Goal: Transaction & Acquisition: Subscribe to service/newsletter

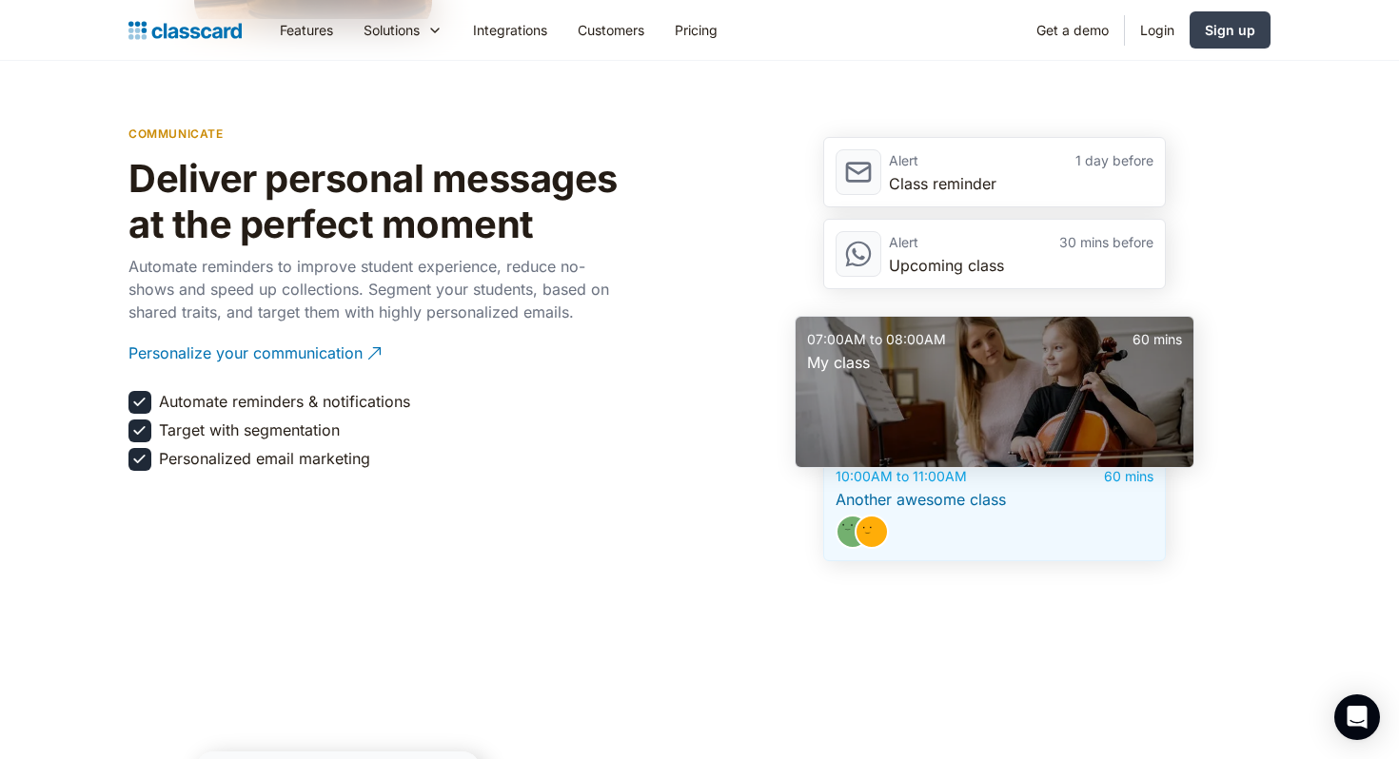
scroll to position [2661, 0]
click at [311, 27] on link "Features" at bounding box center [307, 30] width 84 height 43
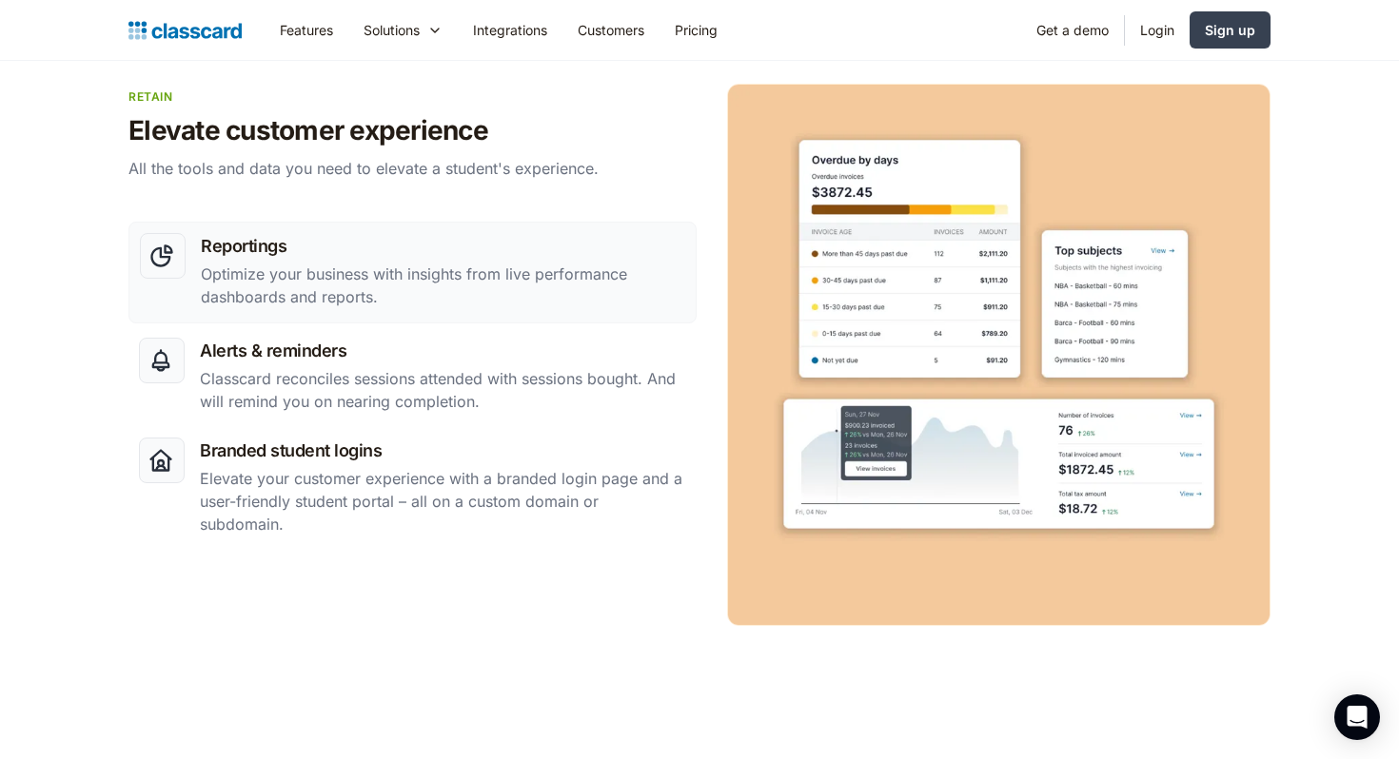
scroll to position [3129, 0]
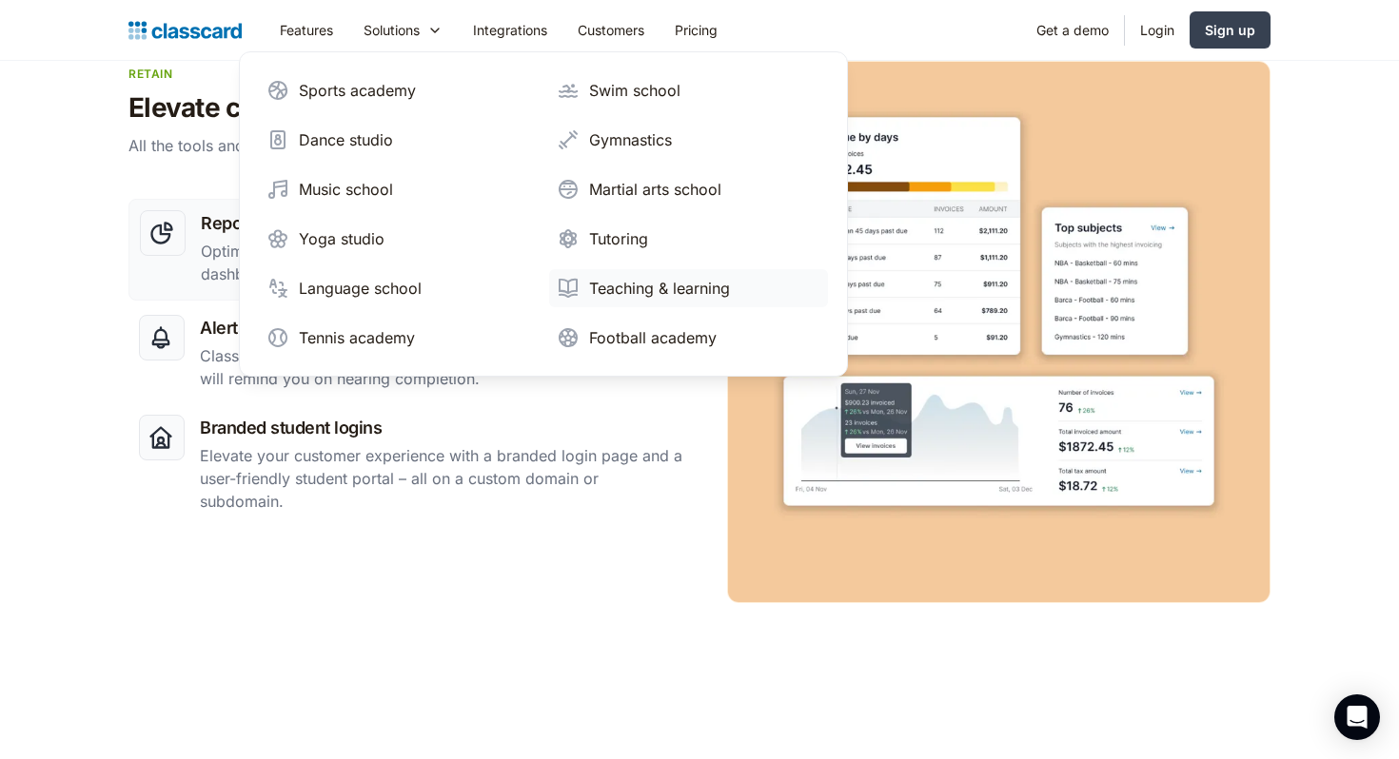
click at [628, 287] on div "Teaching & learning" at bounding box center [659, 288] width 141 height 23
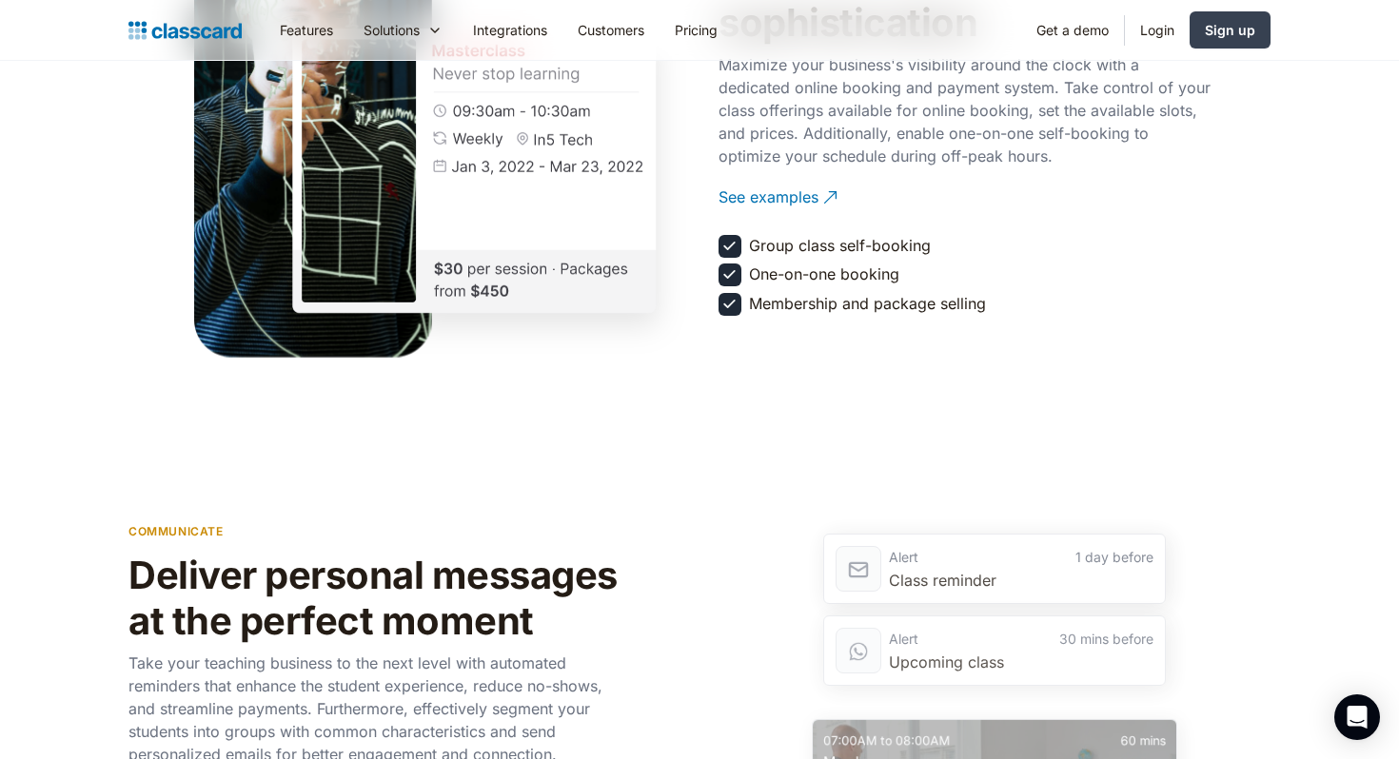
scroll to position [2401, 0]
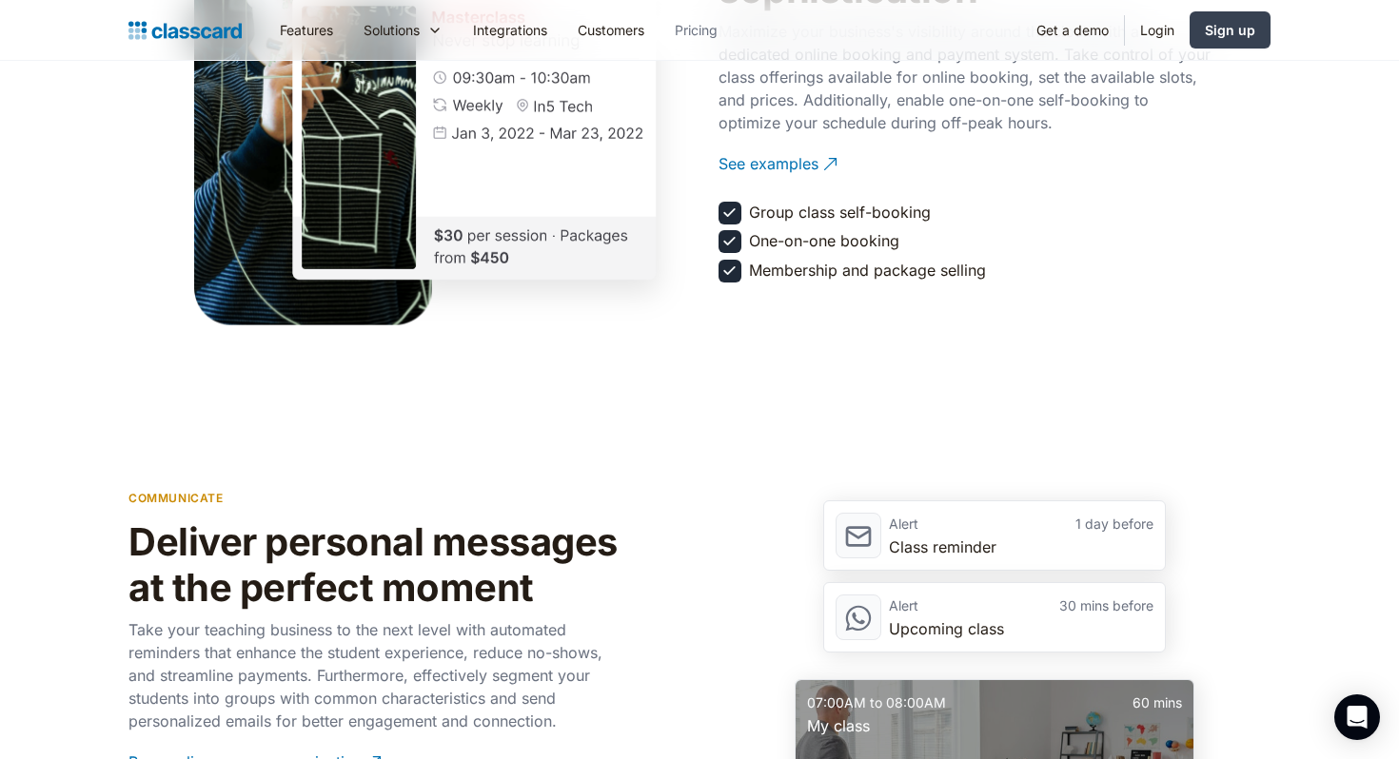
click at [683, 30] on link "Pricing" at bounding box center [695, 30] width 73 height 43
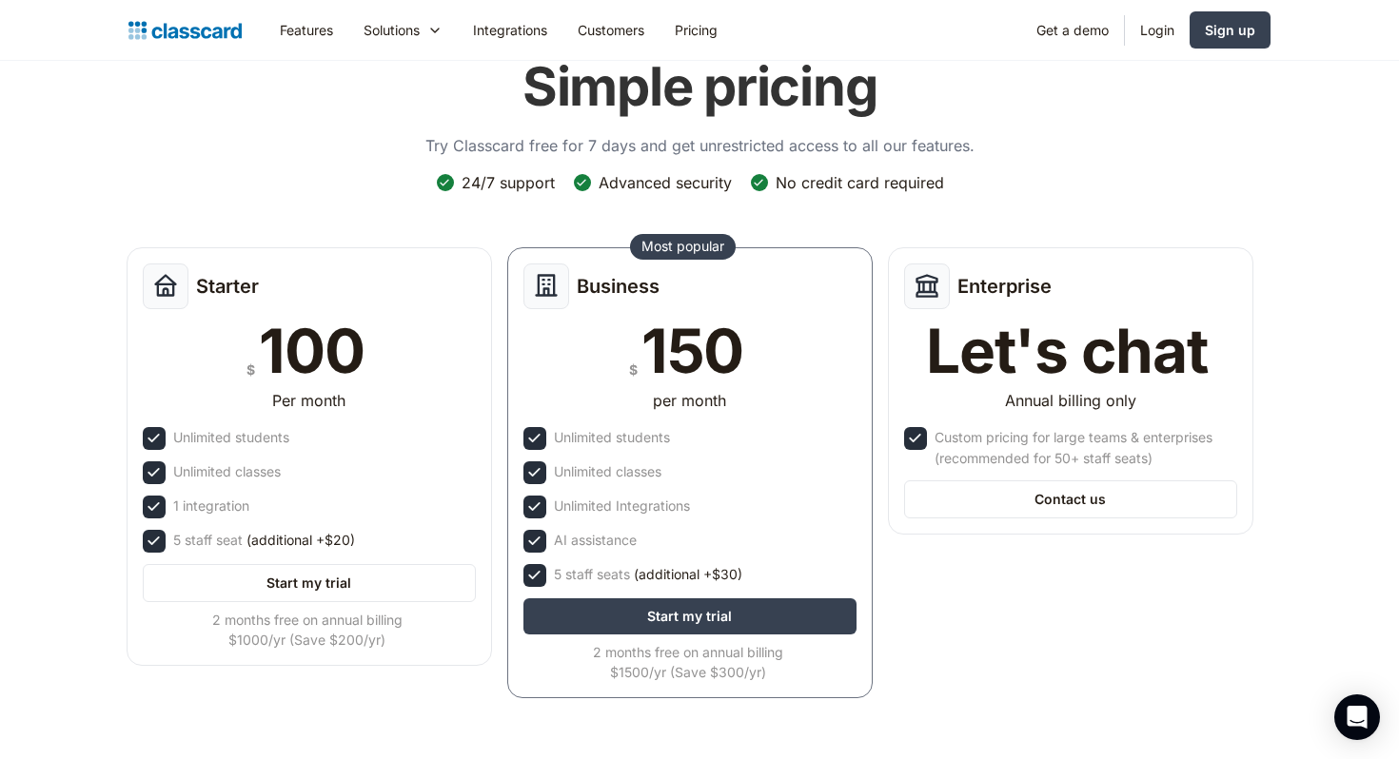
scroll to position [85, 0]
